Goal: Transaction & Acquisition: Purchase product/service

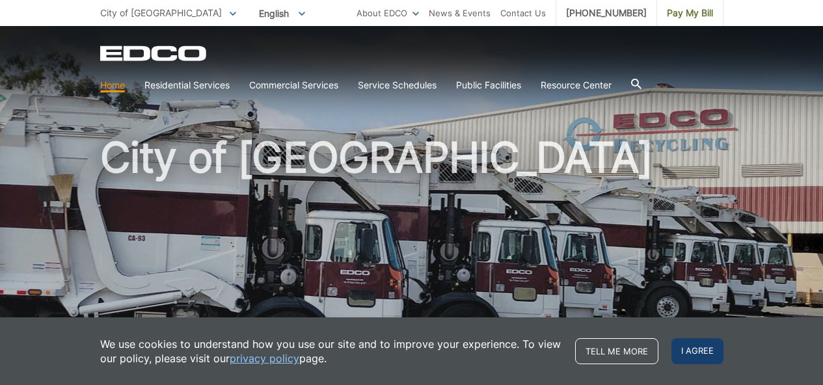
click at [700, 348] on span "I agree" at bounding box center [698, 351] width 52 height 26
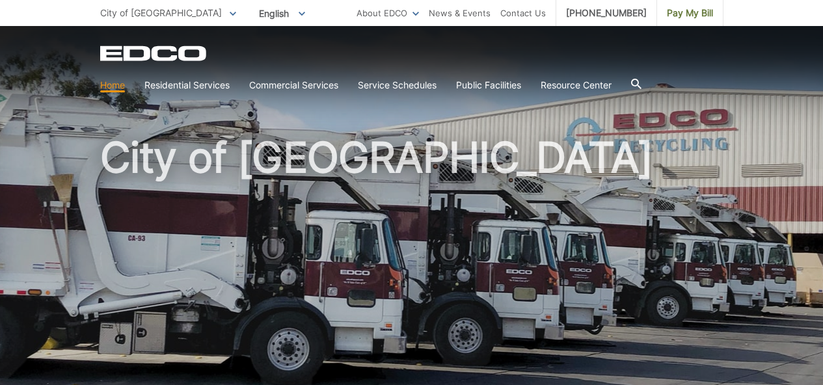
click at [549, 126] on div "City of [GEOGRAPHIC_DATA]" at bounding box center [411, 221] width 623 height 390
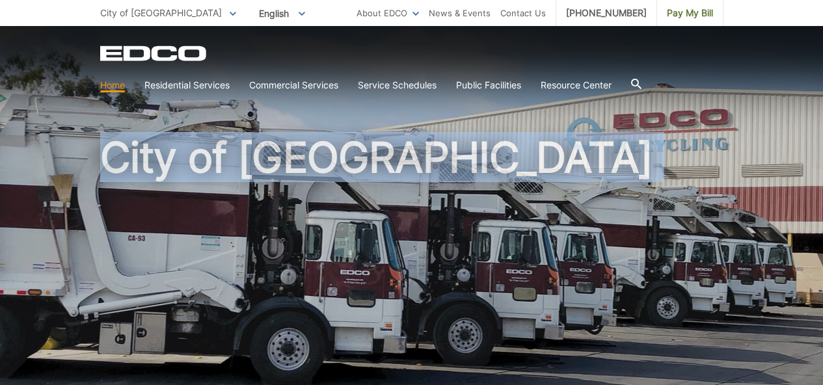
click at [549, 126] on div "City of [GEOGRAPHIC_DATA]" at bounding box center [411, 221] width 623 height 390
click at [135, 10] on span "City of [GEOGRAPHIC_DATA]" at bounding box center [161, 12] width 122 height 11
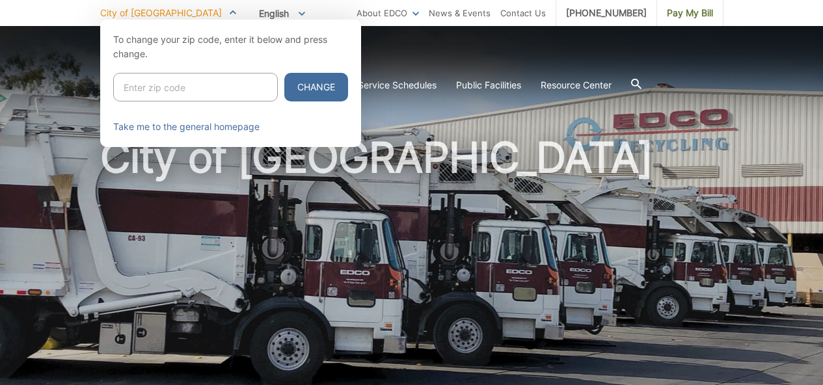
click at [377, 131] on div at bounding box center [411, 212] width 823 height 385
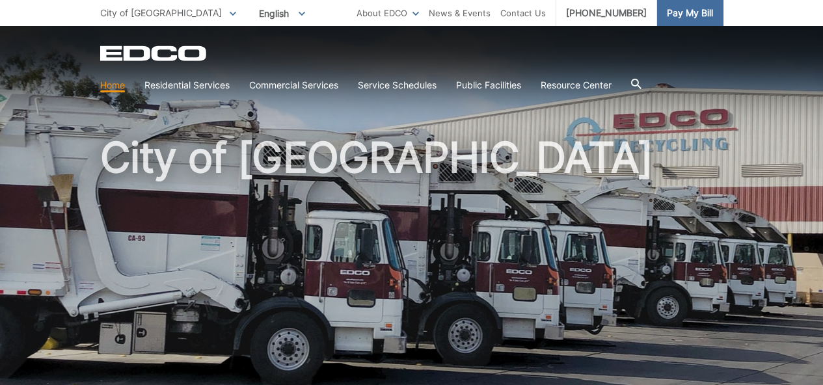
click at [682, 10] on span "Pay My Bill" at bounding box center [690, 13] width 46 height 14
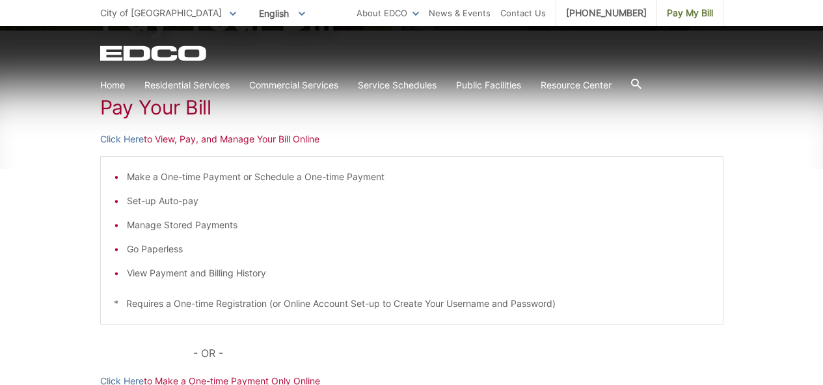
scroll to position [199, 0]
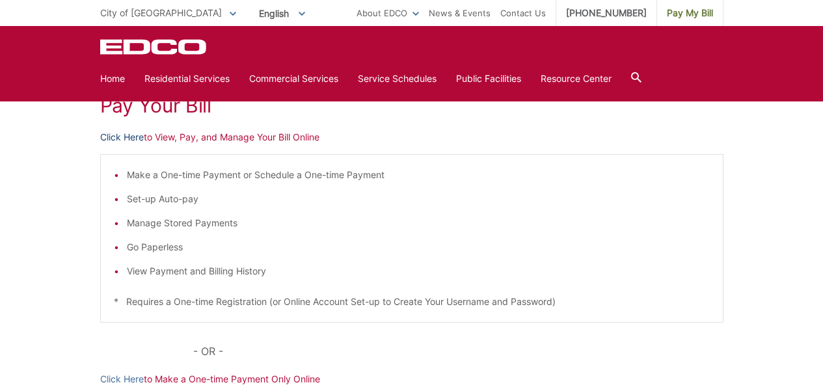
click at [116, 137] on link "Click Here" at bounding box center [122, 137] width 44 height 14
